Goal: Information Seeking & Learning: Learn about a topic

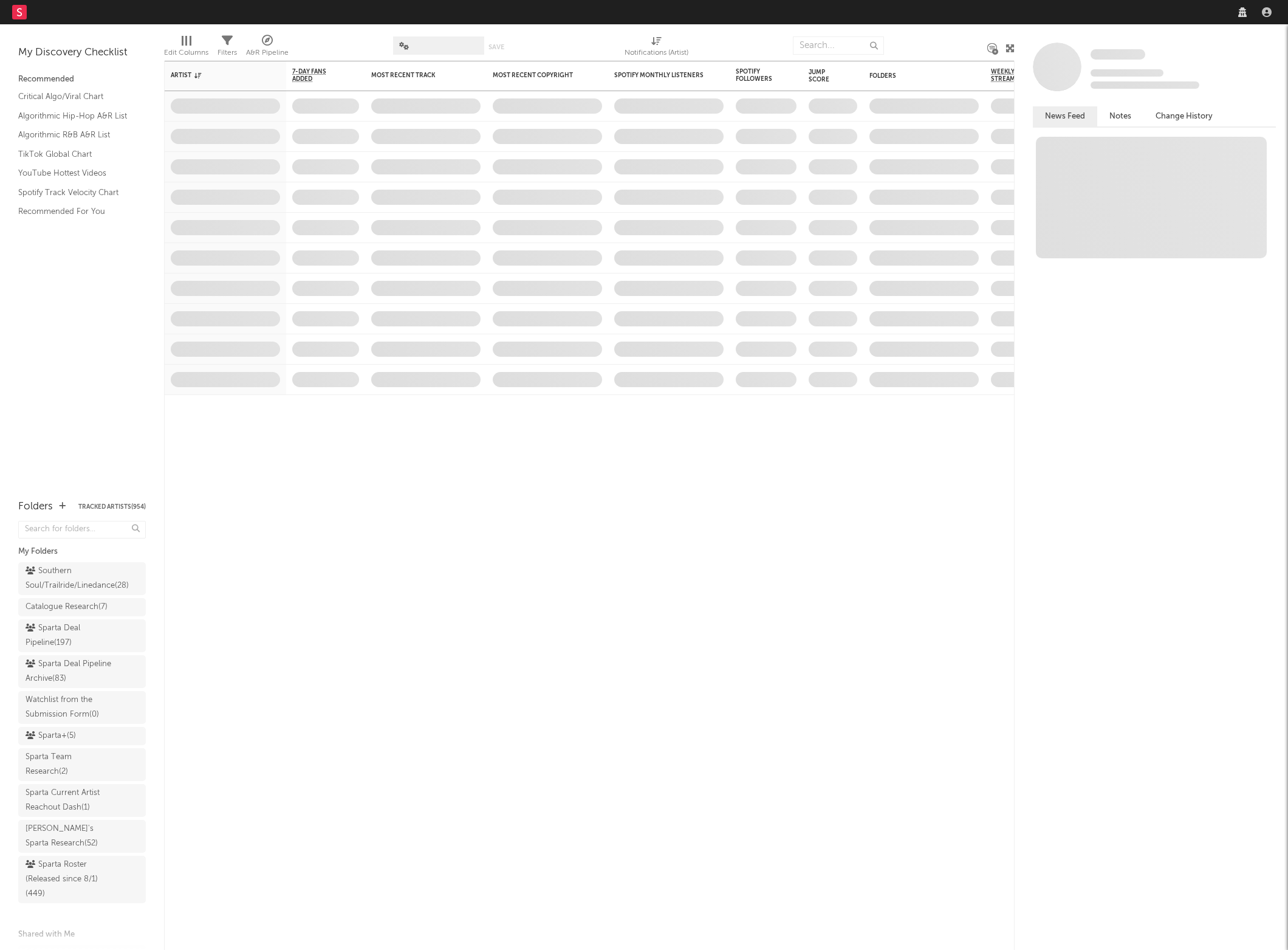
click at [1068, 21] on nav "Dashboard Discovery Assistant Charts Leads" at bounding box center [644, 12] width 1288 height 25
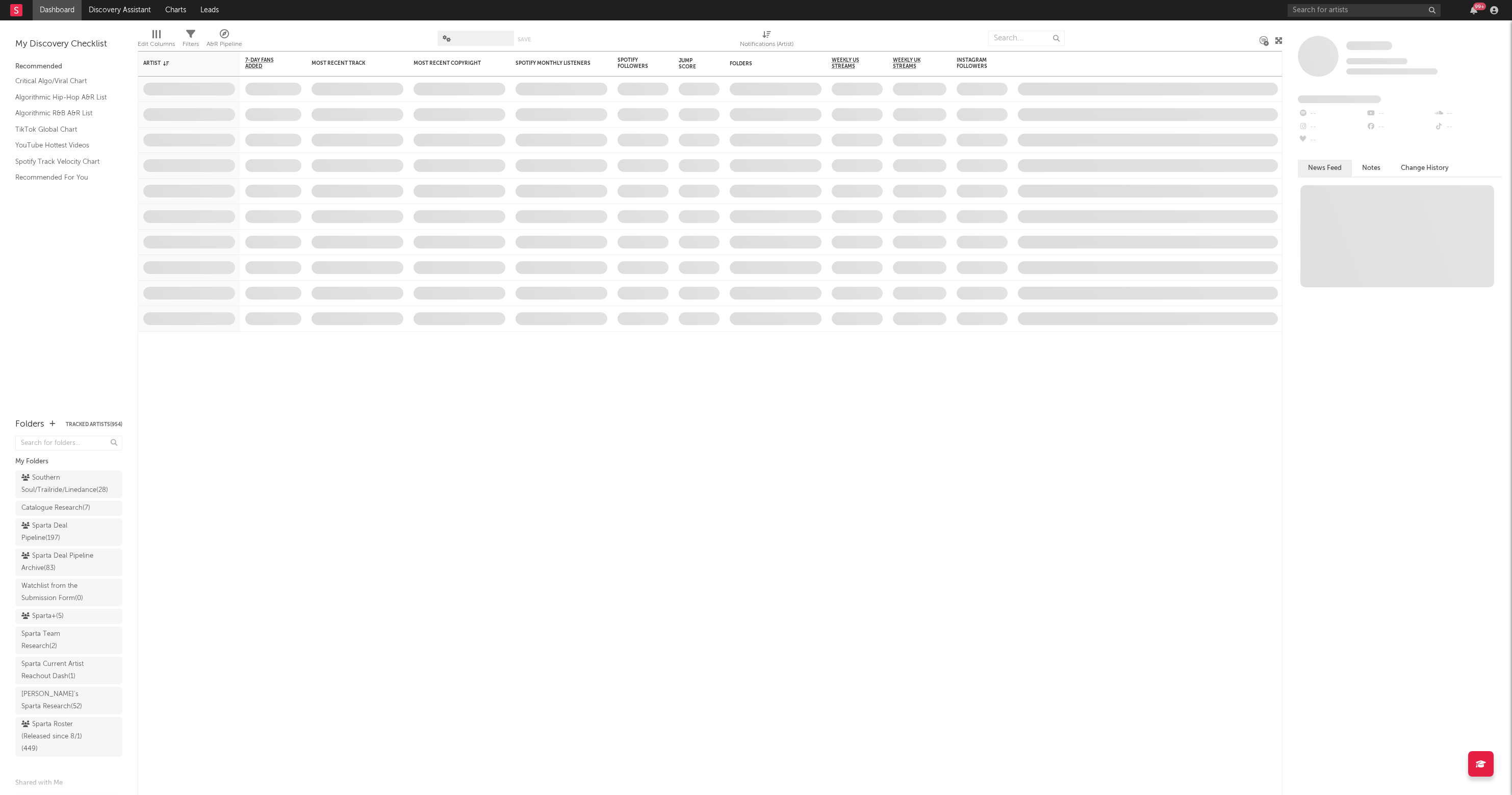
click at [1080, 1] on div "99 +" at bounding box center [1395, 10] width 214 height 21
click at [1080, 9] on input "text" at bounding box center [1364, 10] width 153 height 12
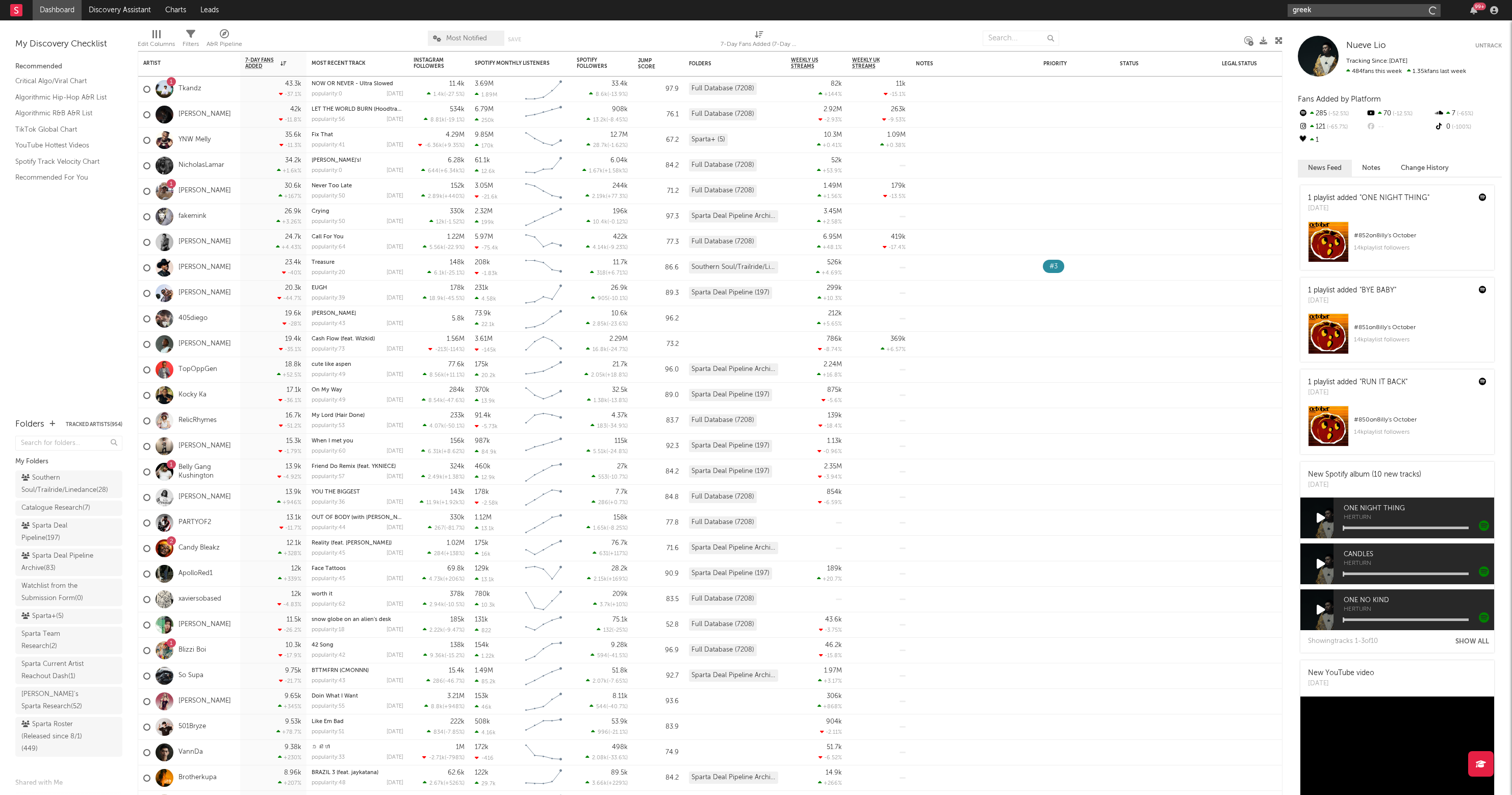
click at [1080, 13] on input "greek" at bounding box center [1364, 10] width 153 height 12
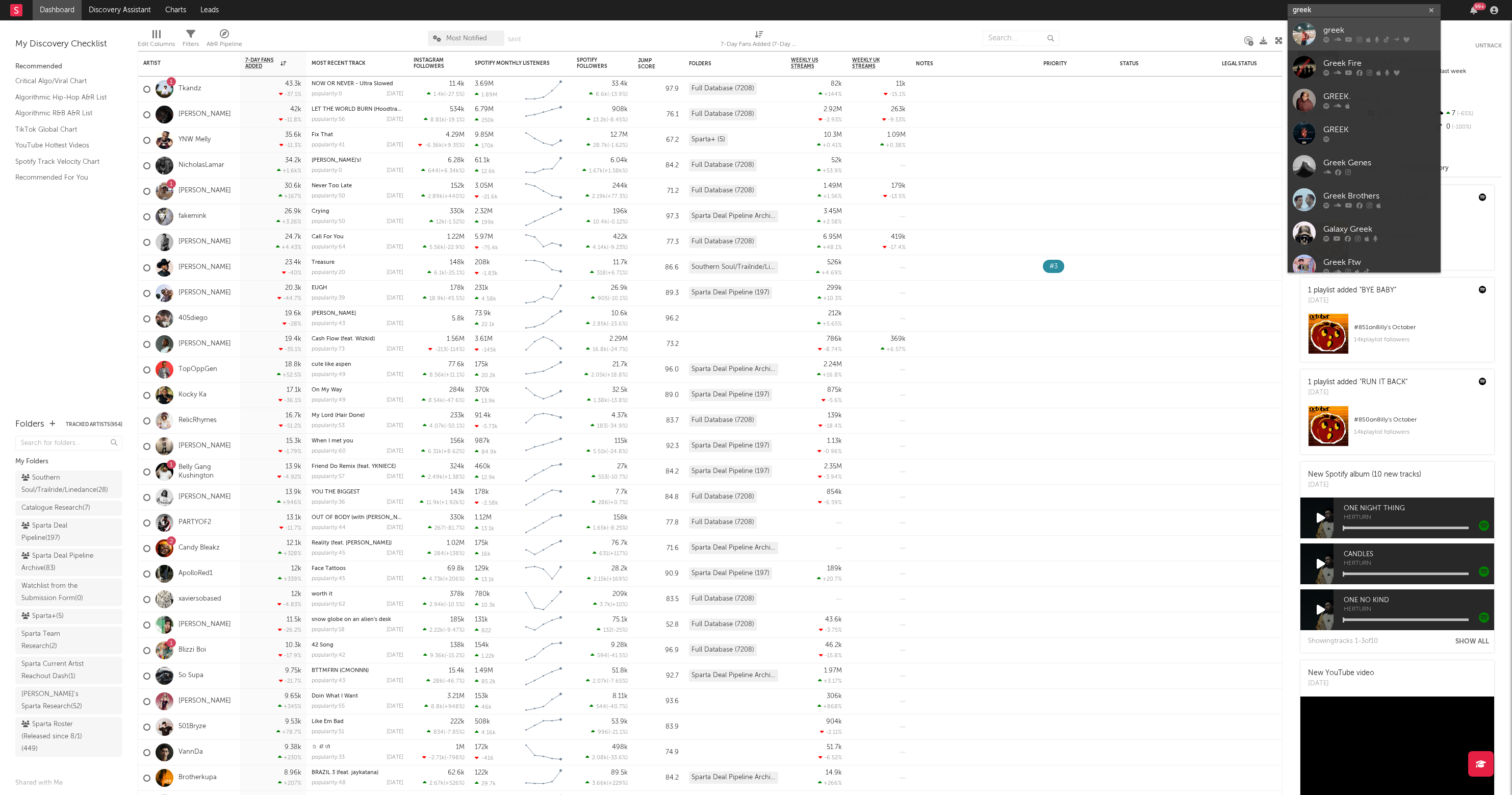
type input "greek"
click at [1080, 30] on div "greek" at bounding box center [1379, 30] width 112 height 12
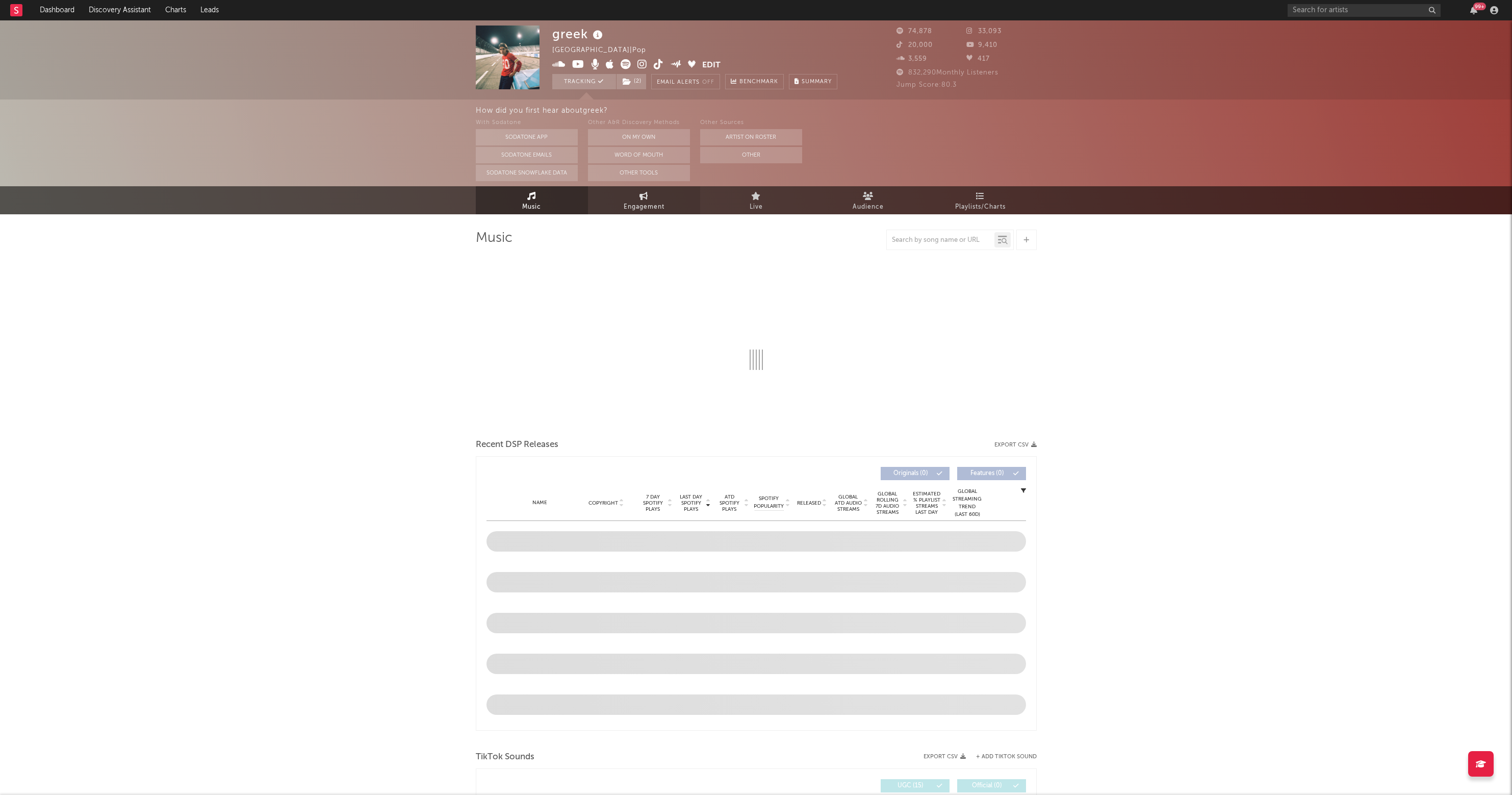
click at [636, 204] on span "Engagement" at bounding box center [643, 207] width 41 height 12
select select "1w"
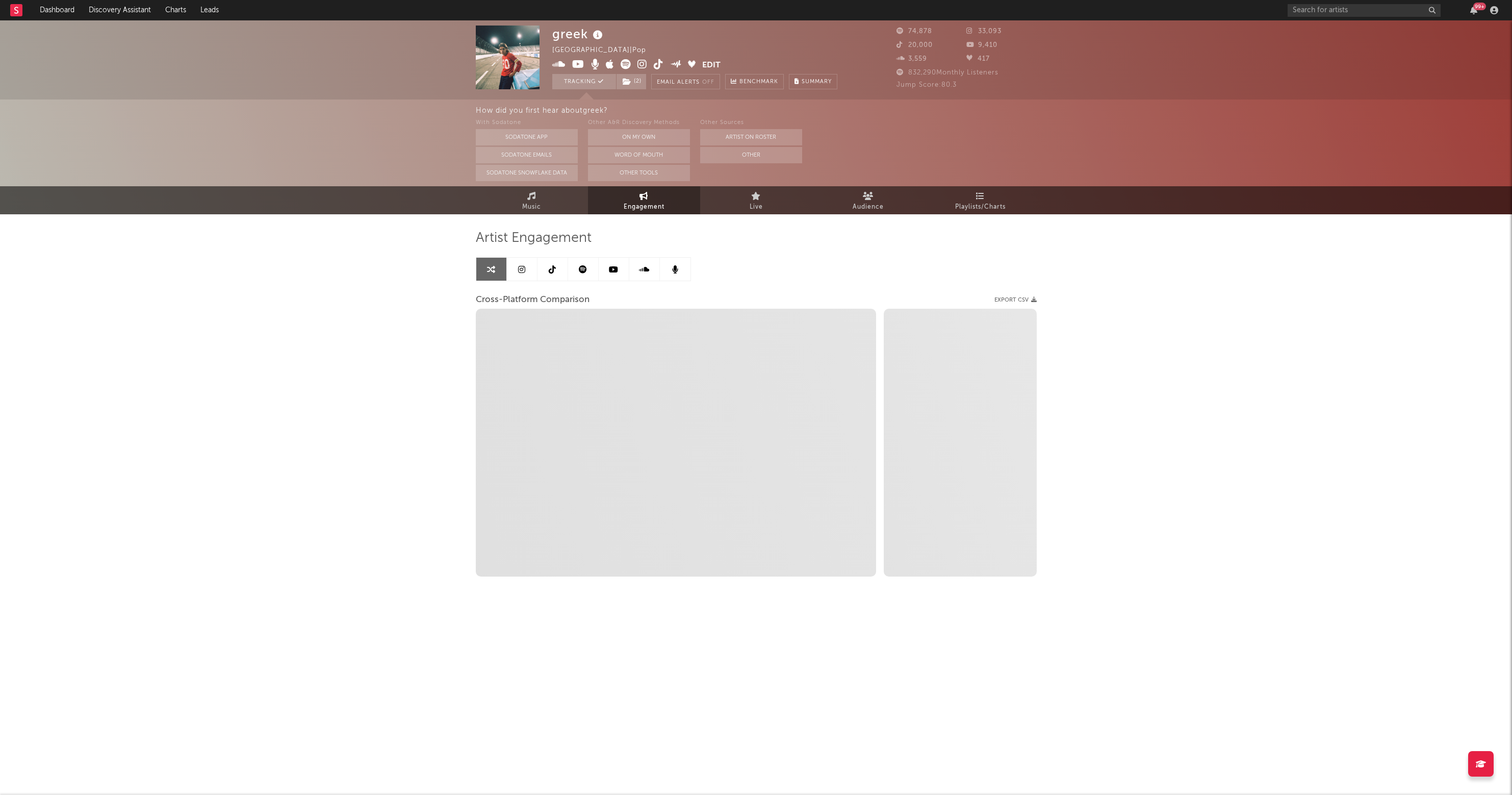
select select "1w"
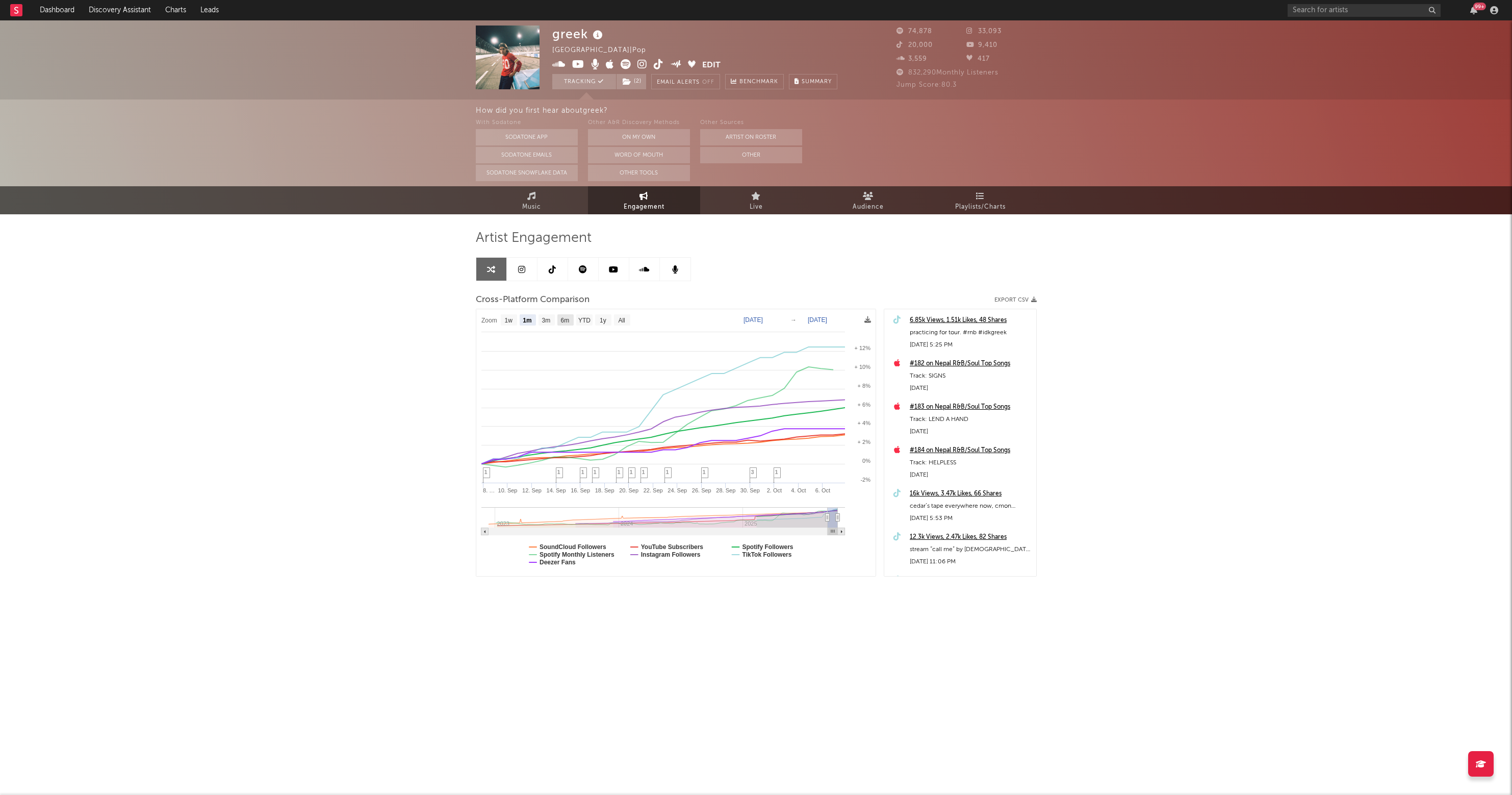
click at [566, 319] on text "6m" at bounding box center [565, 320] width 8 height 7
select select "6m"
type input "[DATE]"
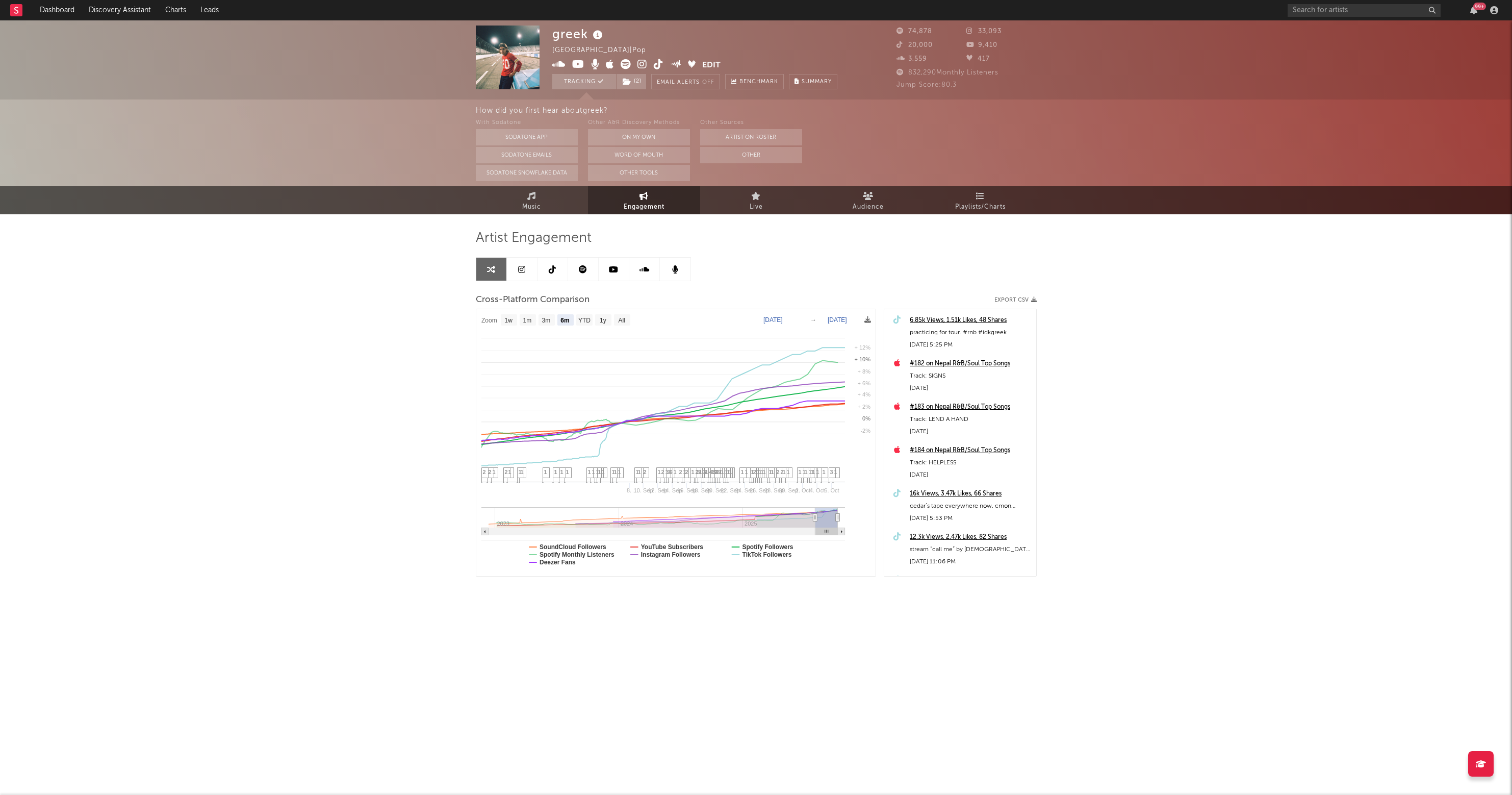
select select "6m"
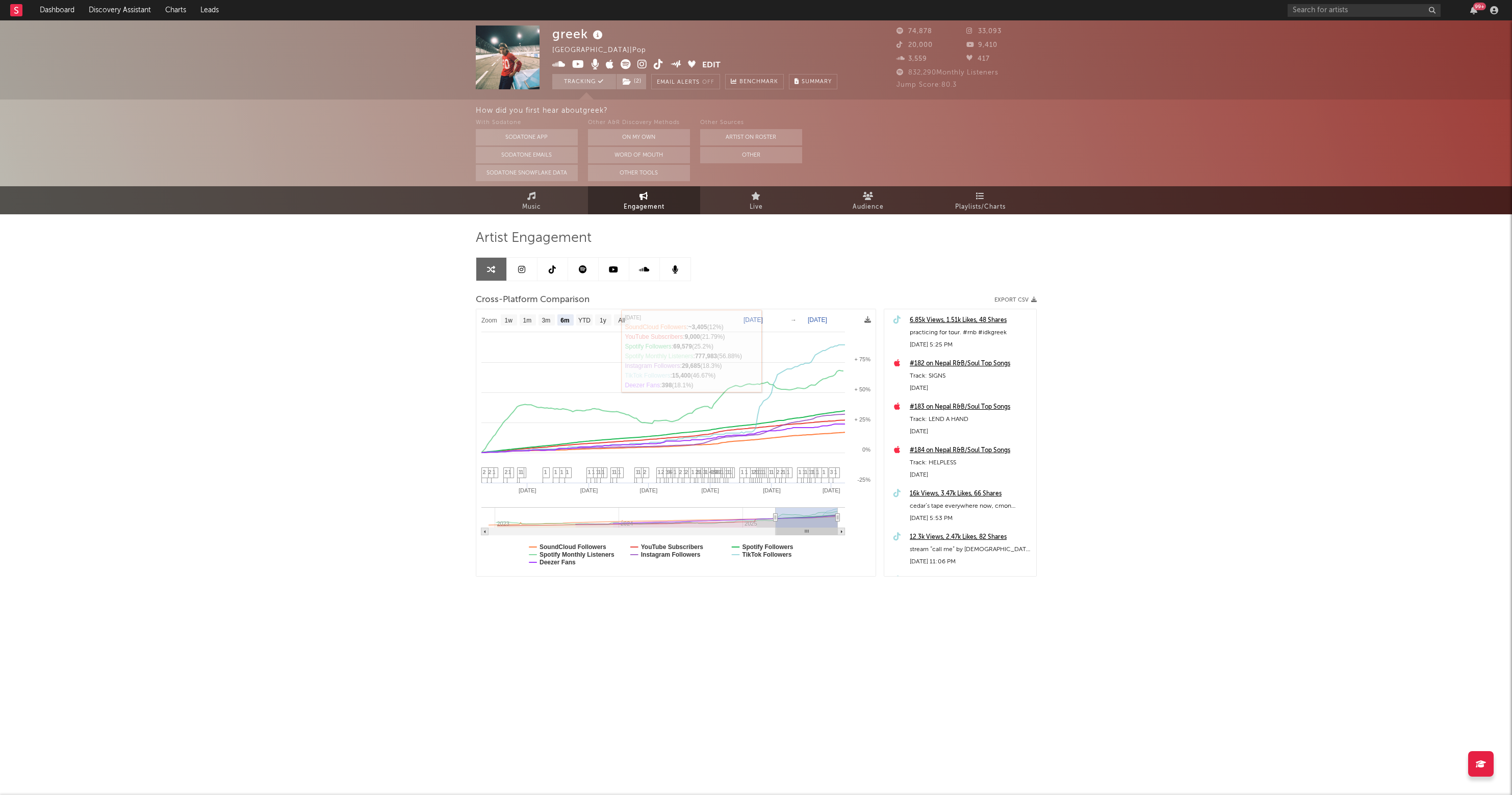
click at [757, 317] on text "[DATE]" at bounding box center [752, 320] width 19 height 7
type input "[DATE]"
select select "1w"
click at [522, 203] on span "Music" at bounding box center [531, 207] width 19 height 12
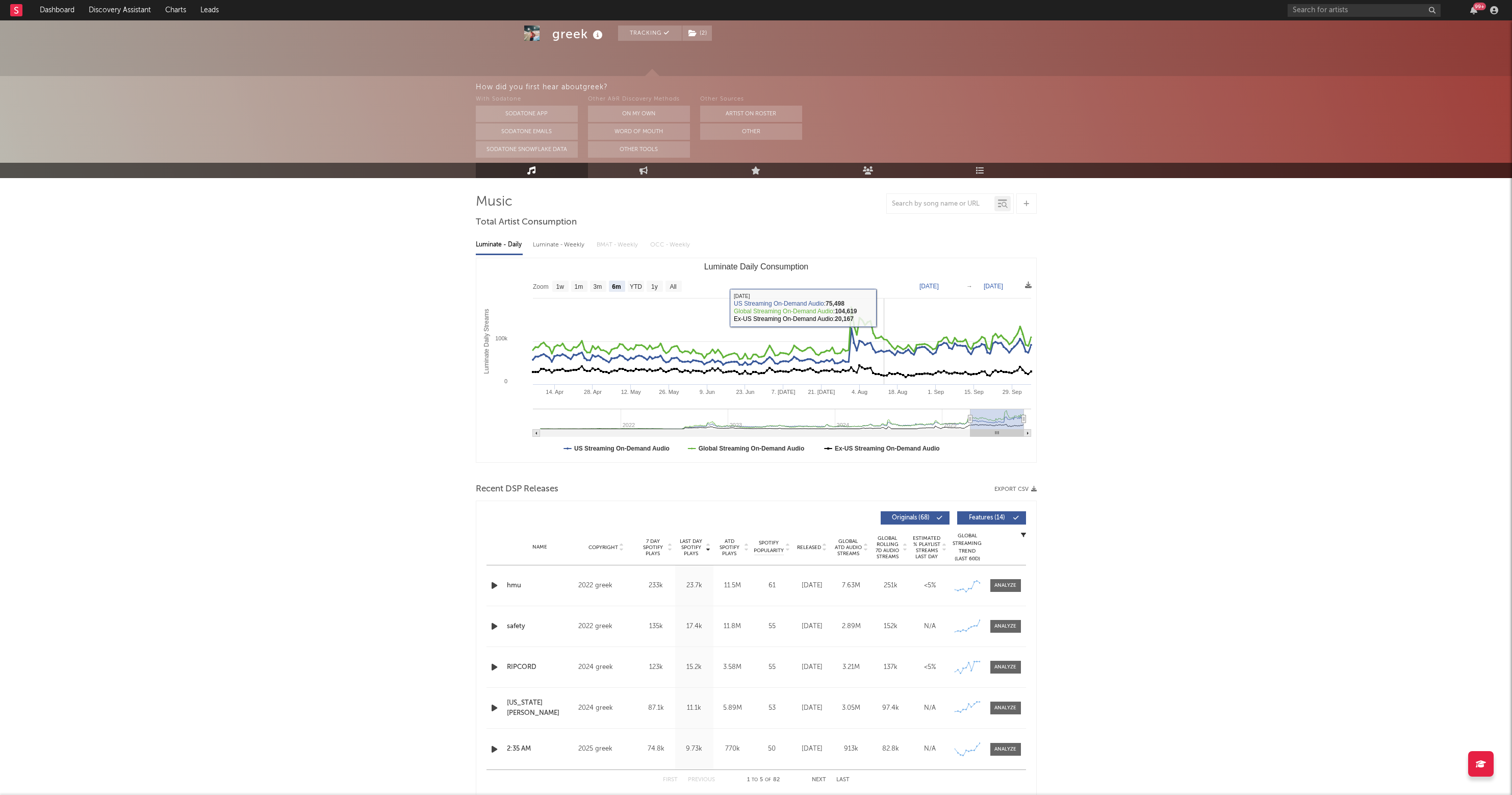
scroll to position [45, 0]
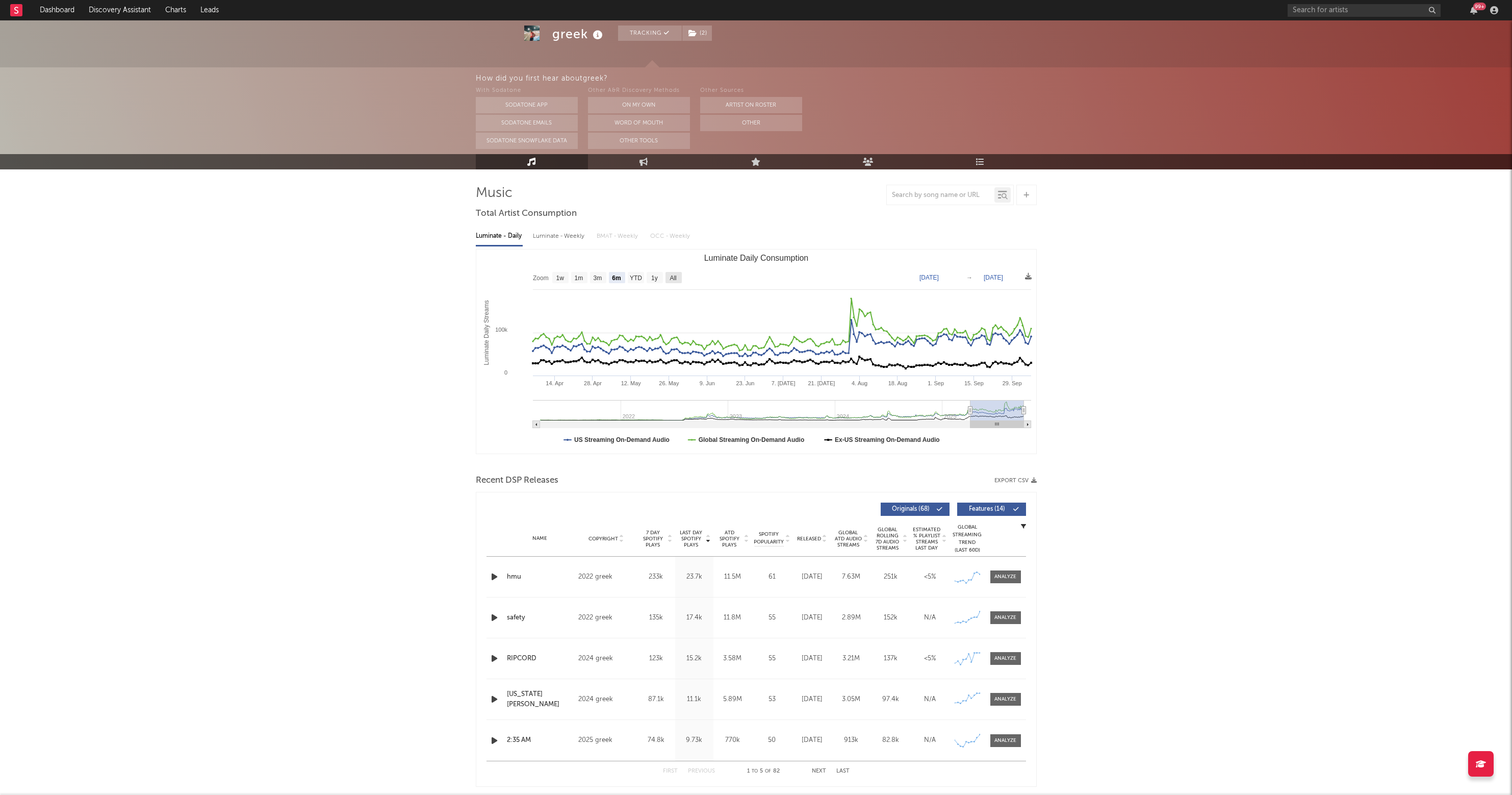
click at [676, 274] on text "All" at bounding box center [673, 277] width 7 height 7
select select "All"
type input "[DATE]"
